Goal: Task Accomplishment & Management: Complete application form

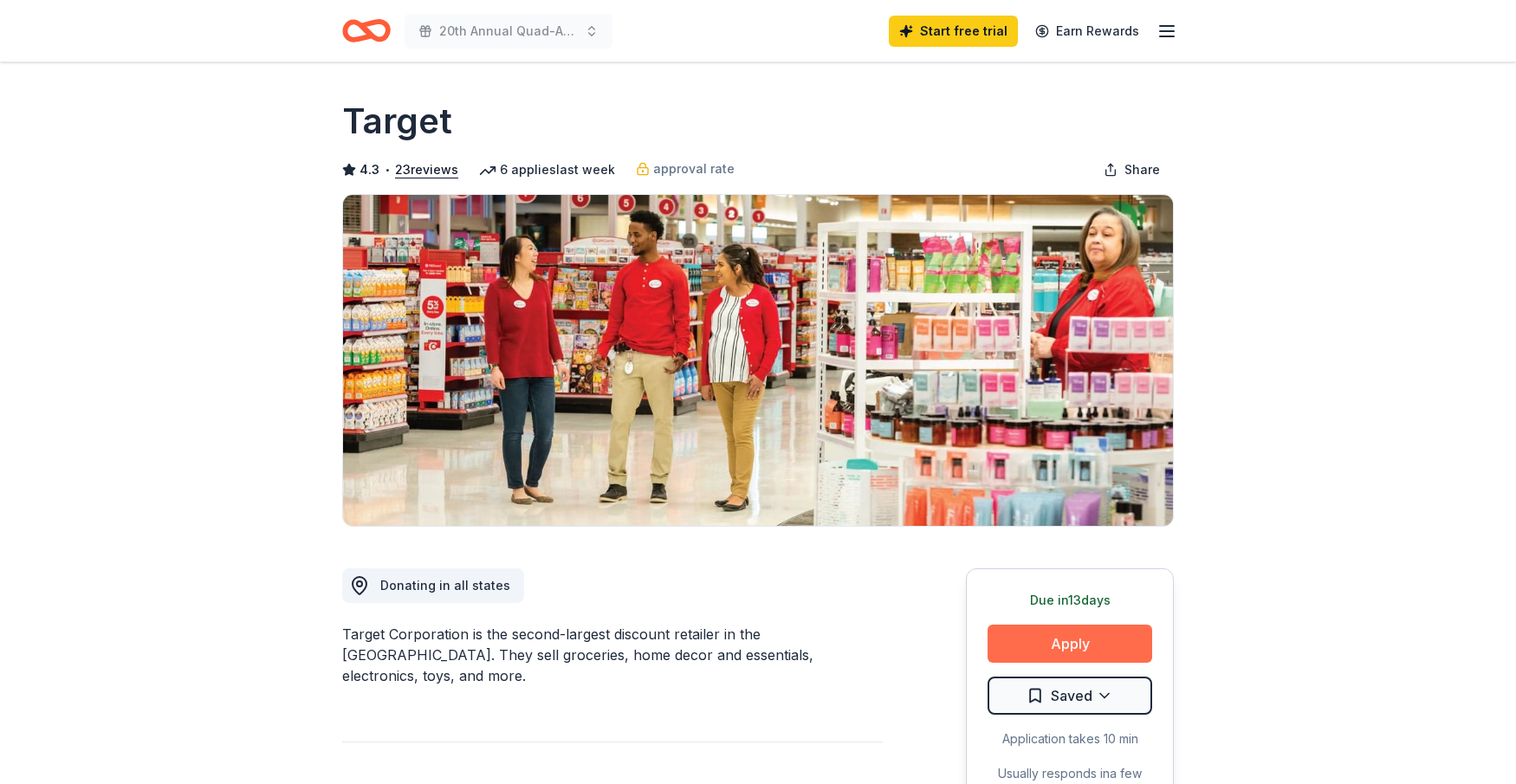
click at [1059, 637] on button "Apply" at bounding box center [1070, 644] width 165 height 38
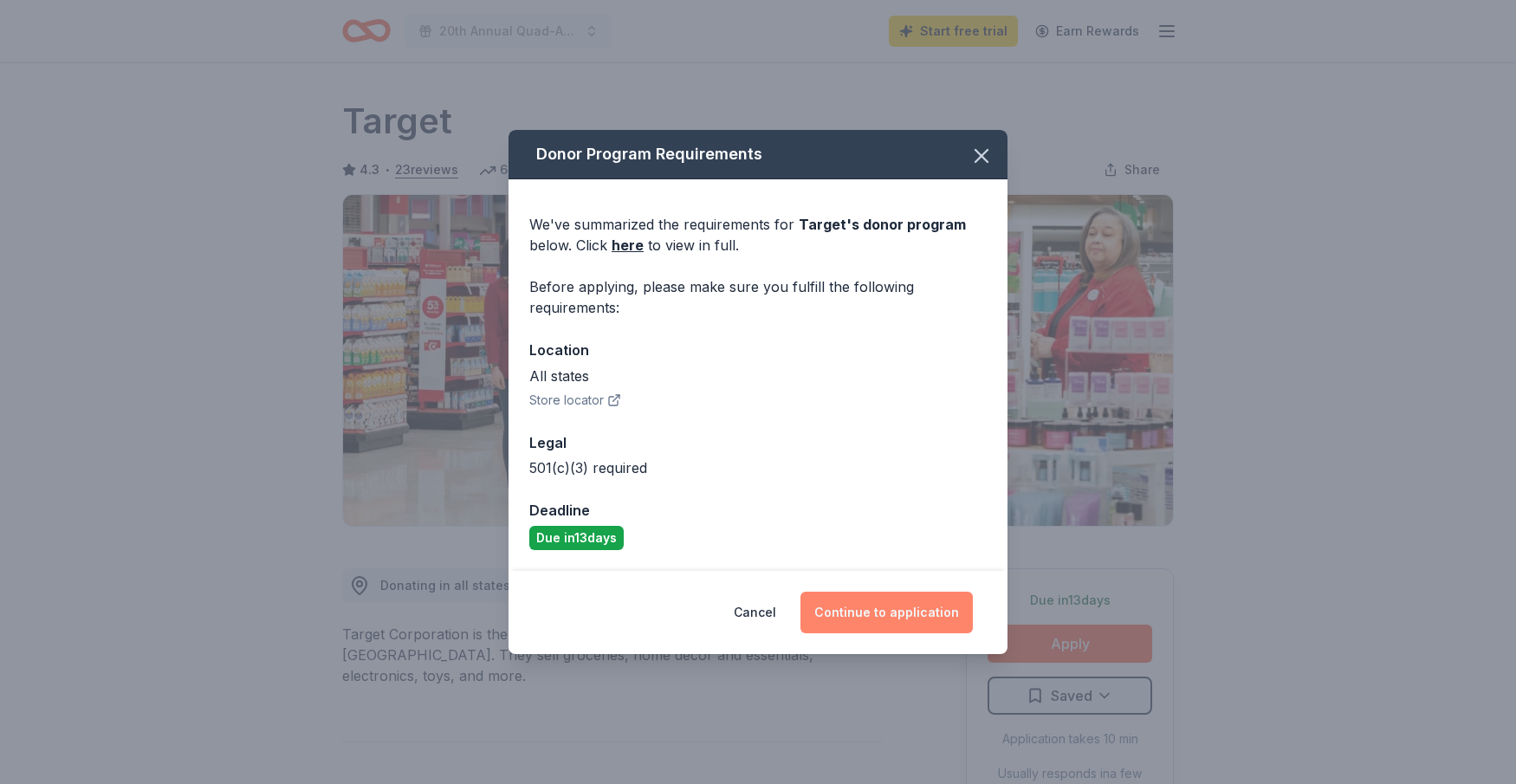
click at [891, 604] on button "Continue to application" at bounding box center [887, 612] width 173 height 42
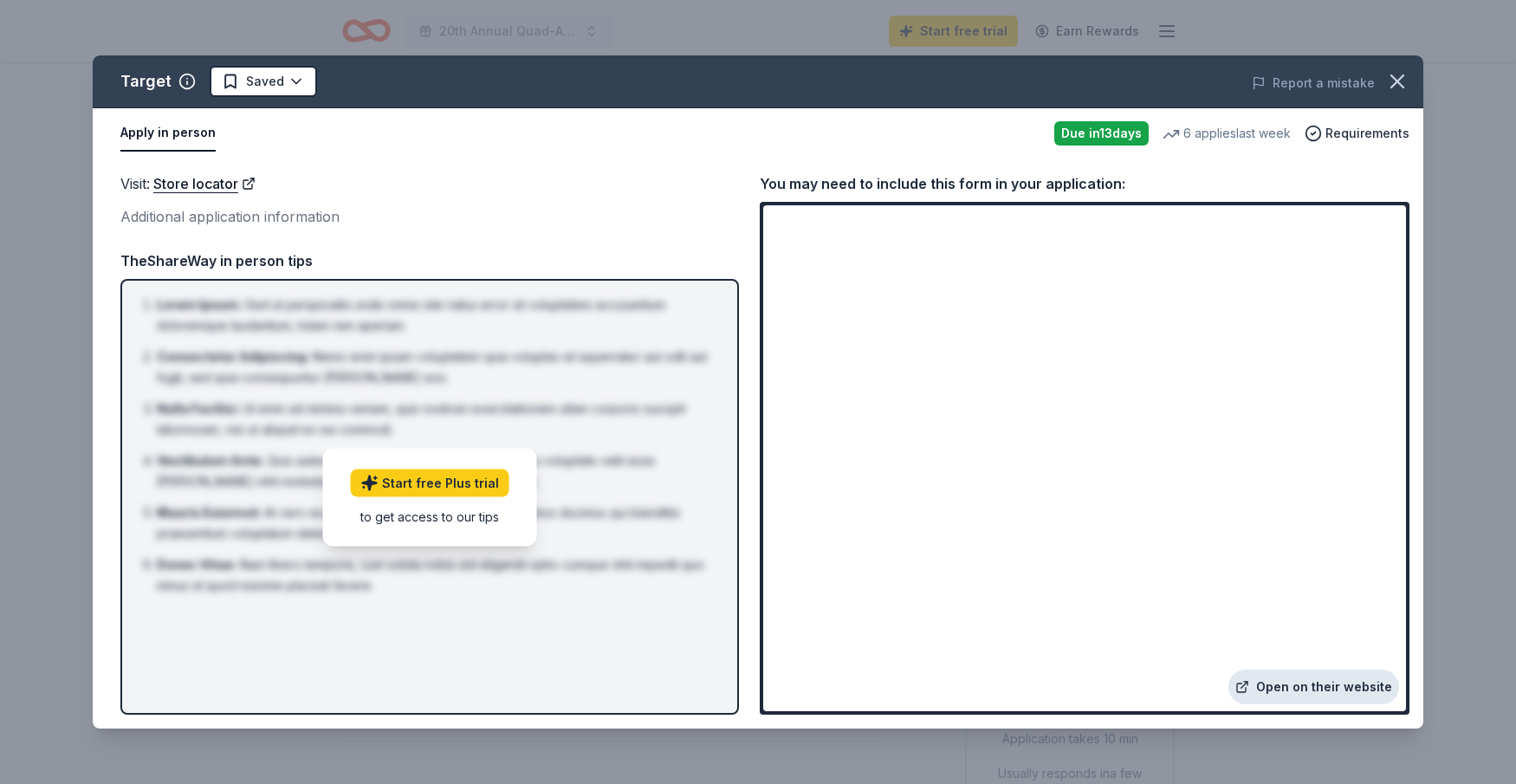
click at [1298, 691] on link "Open on their website" at bounding box center [1314, 687] width 171 height 35
click at [1401, 78] on icon "button" at bounding box center [1398, 82] width 12 height 12
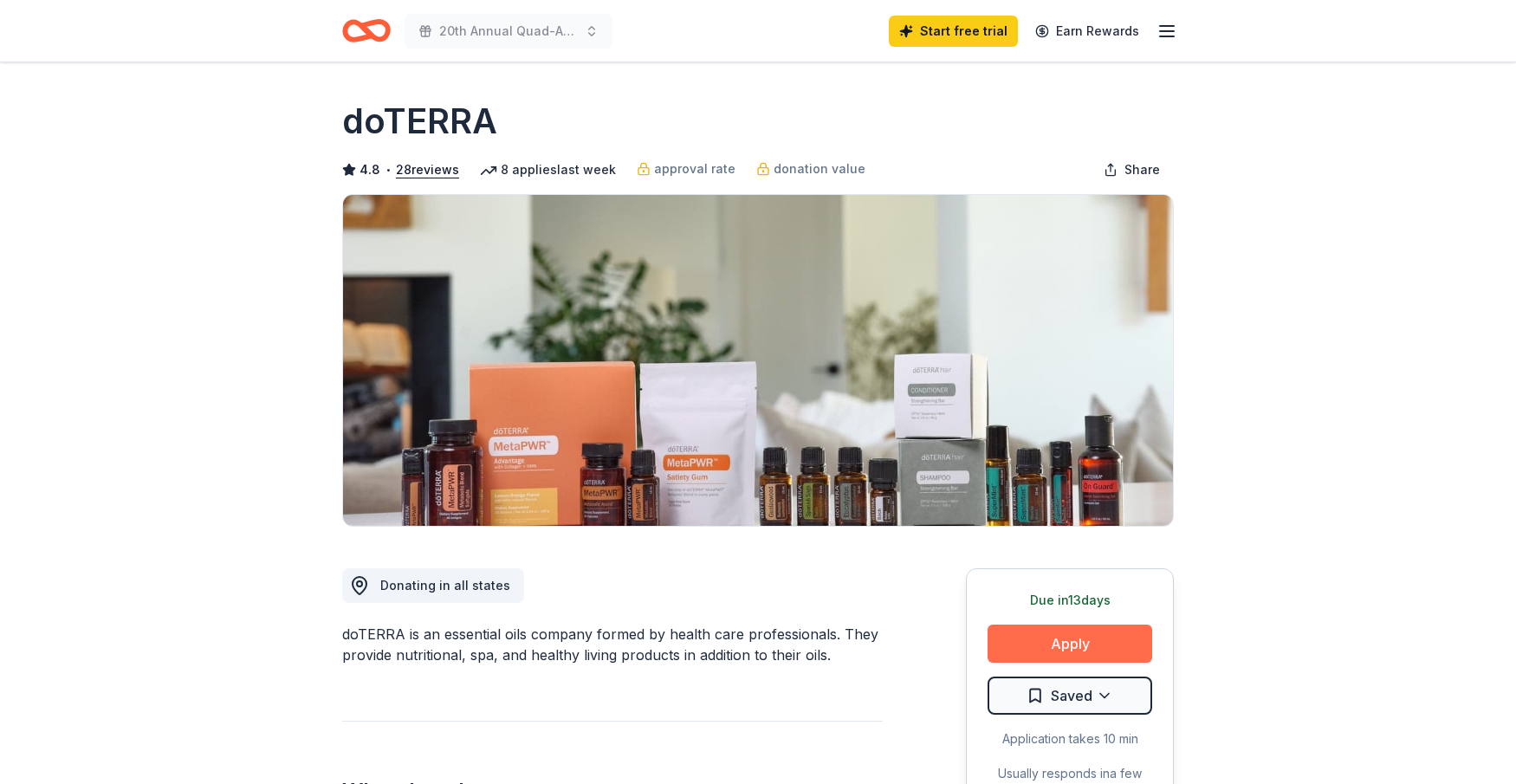
click at [1080, 636] on button "Apply" at bounding box center [1070, 644] width 165 height 38
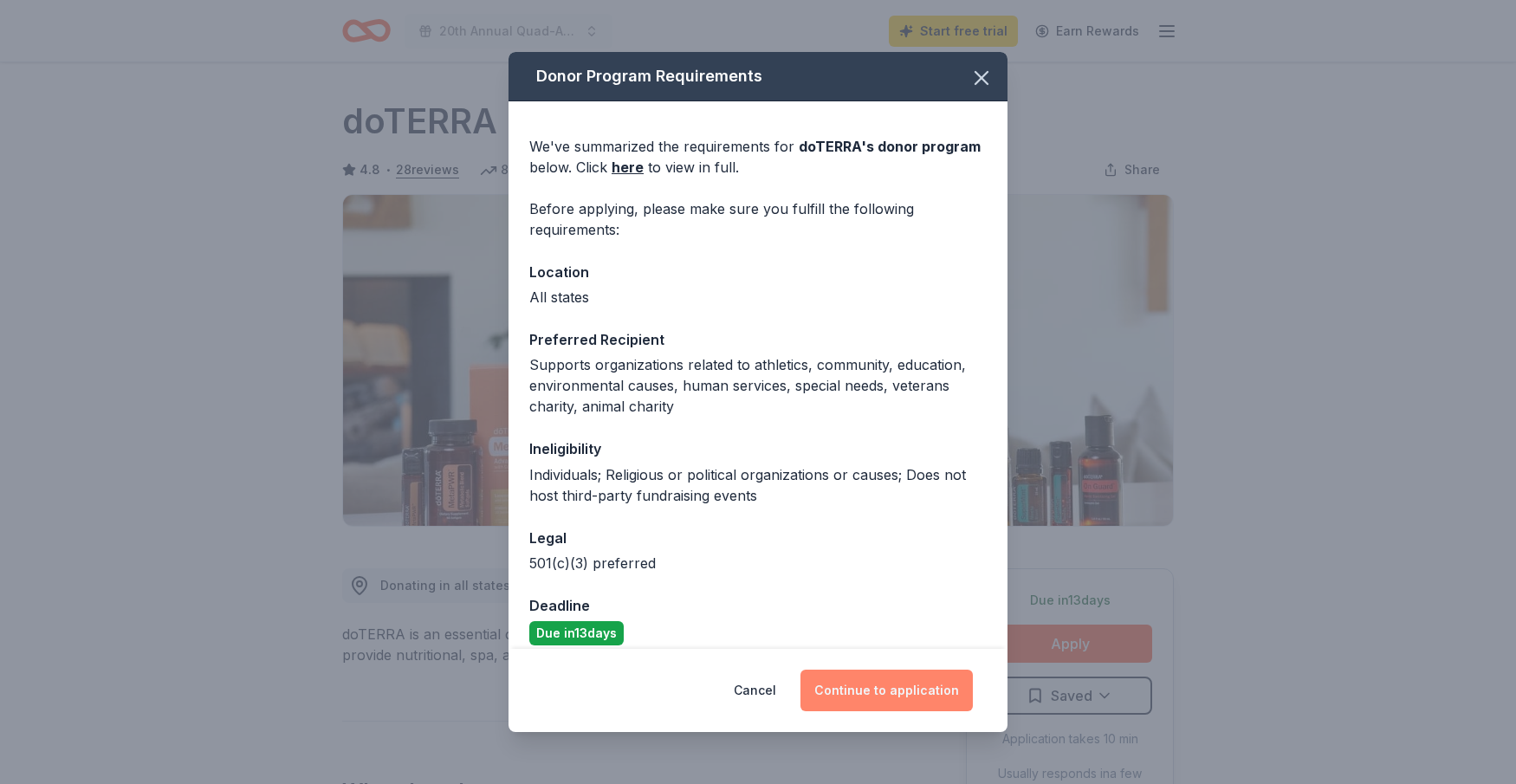
click at [873, 693] on button "Continue to application" at bounding box center [887, 691] width 173 height 42
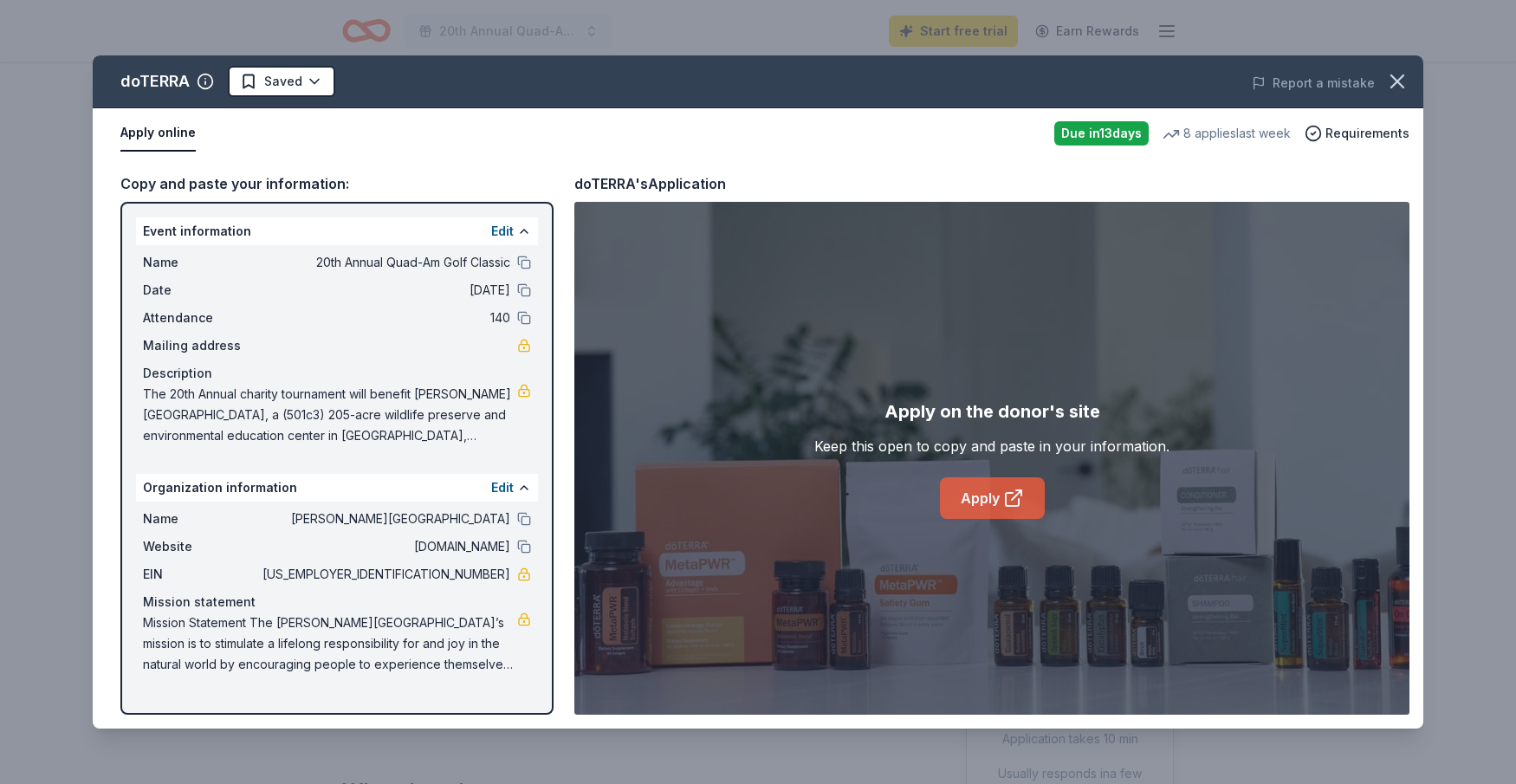
click at [981, 495] on link "Apply" at bounding box center [992, 498] width 105 height 42
